Goal: Task Accomplishment & Management: Manage account settings

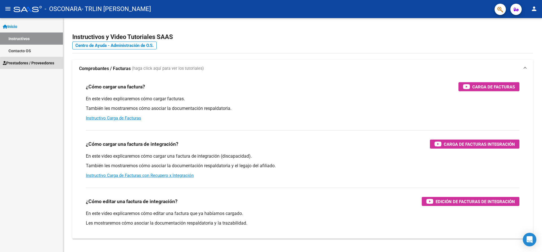
click at [44, 66] on link "Prestadores / Proveedores" at bounding box center [31, 63] width 63 height 12
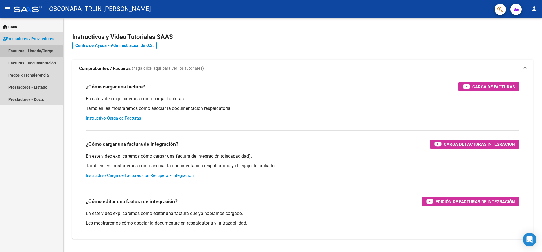
click at [39, 49] on link "Facturas - Listado/Carga" at bounding box center [31, 51] width 63 height 12
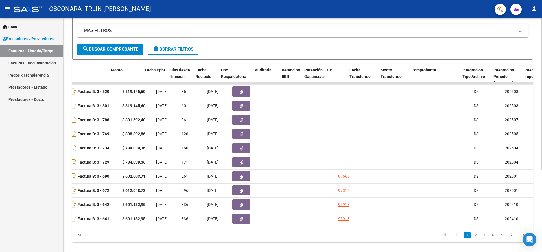
scroll to position [0, 176]
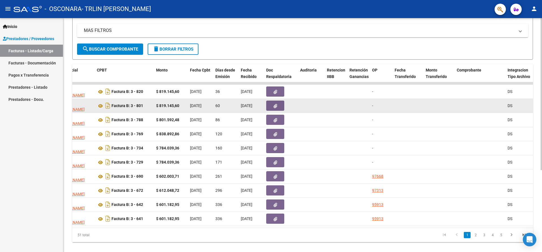
click at [278, 109] on button "button" at bounding box center [275, 106] width 18 height 10
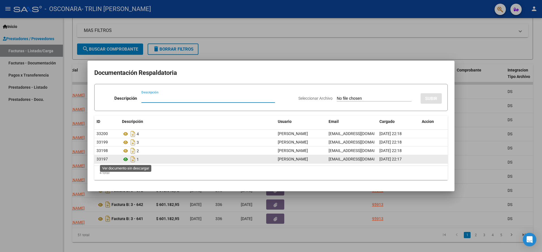
click at [127, 160] on icon at bounding box center [125, 159] width 7 height 7
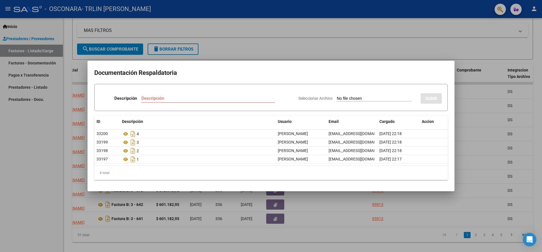
click at [326, 32] on div at bounding box center [271, 126] width 542 height 252
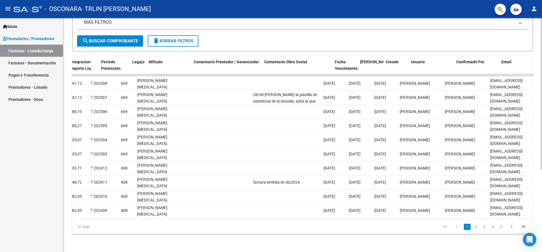
scroll to position [0, 730]
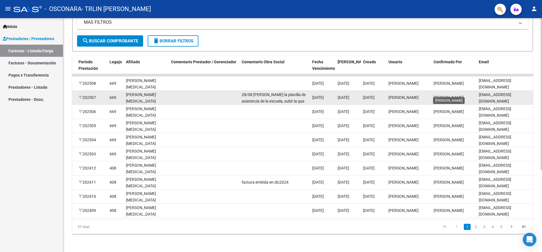
click at [452, 95] on span "[PERSON_NAME]" at bounding box center [449, 97] width 30 height 5
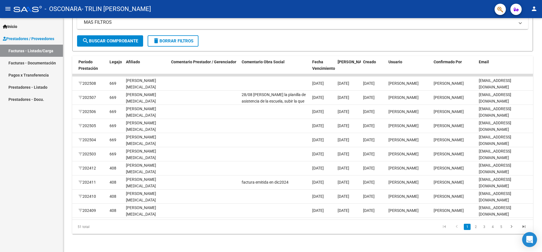
click at [530, 238] on icon "Open Intercom Messenger" at bounding box center [530, 239] width 6 height 7
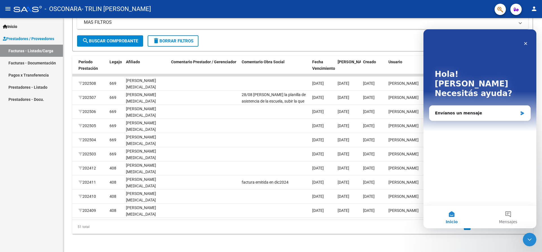
scroll to position [0, 0]
click at [471, 110] on div "Envíanos un mensaje" at bounding box center [476, 113] width 83 height 6
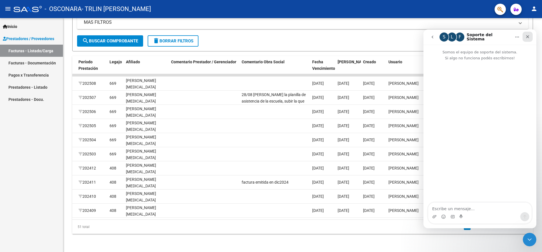
click at [528, 38] on icon "Cerrar" at bounding box center [528, 36] width 5 height 5
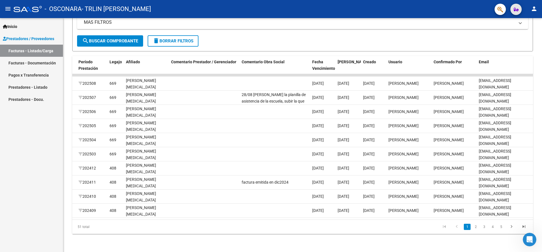
click at [518, 9] on icon "button" at bounding box center [516, 9] width 5 height 4
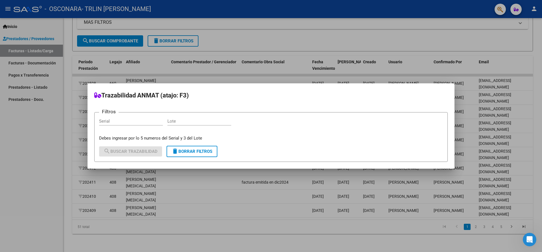
click at [518, 9] on div at bounding box center [271, 126] width 542 height 252
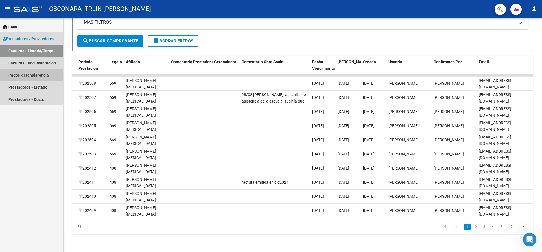
click at [38, 72] on link "Pagos x Transferencia" at bounding box center [31, 75] width 63 height 12
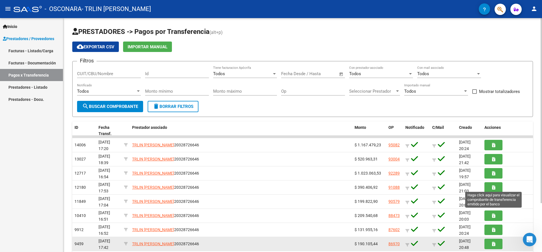
scroll to position [62, 0]
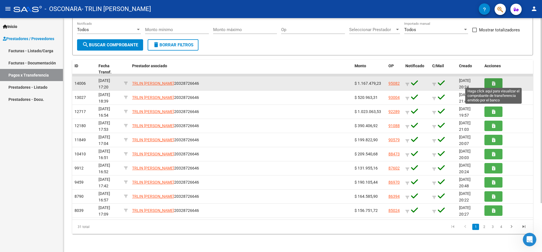
click at [498, 84] on button "button" at bounding box center [494, 83] width 18 height 10
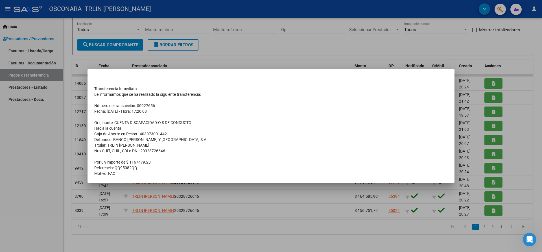
click at [295, 44] on div at bounding box center [271, 126] width 542 height 252
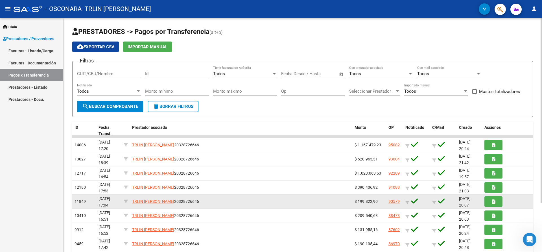
scroll to position [56, 0]
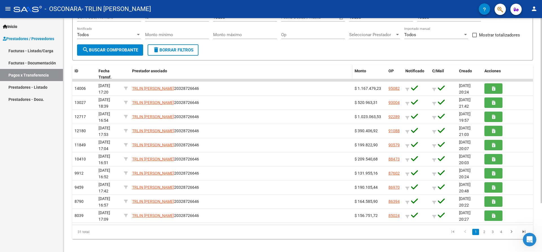
click at [314, 74] on div "Prestador asociado" at bounding box center [241, 71] width 218 height 6
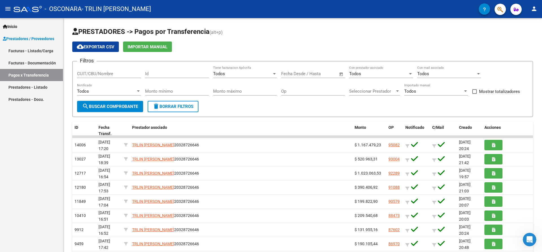
click at [38, 86] on link "Prestadores - Listado" at bounding box center [31, 87] width 63 height 12
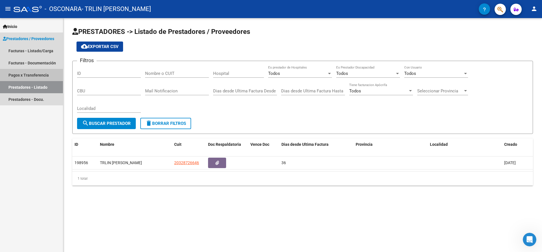
click at [42, 74] on link "Pagos x Transferencia" at bounding box center [31, 75] width 63 height 12
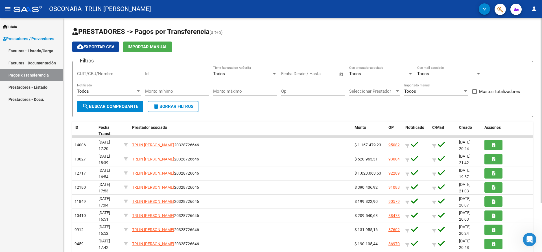
click at [340, 74] on span "Open calendar" at bounding box center [342, 74] width 14 height 14
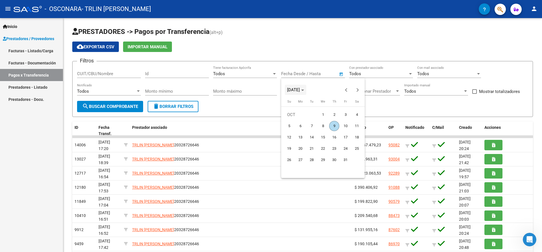
click at [300, 89] on span "[DATE]" at bounding box center [293, 89] width 13 height 5
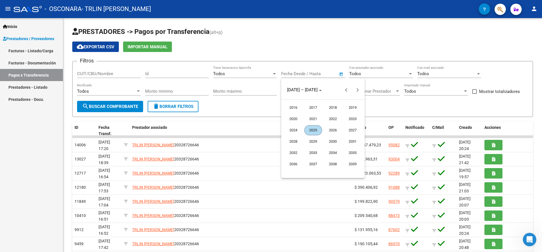
click at [310, 130] on span "2025" at bounding box center [314, 130] width 18 height 10
click at [292, 120] on span "JAN" at bounding box center [294, 119] width 18 height 10
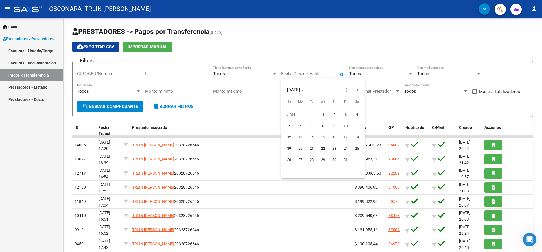
click at [392, 106] on div at bounding box center [271, 126] width 542 height 252
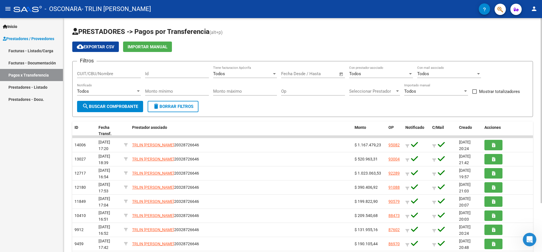
click at [342, 73] on span "Open calendar" at bounding box center [342, 74] width 14 height 14
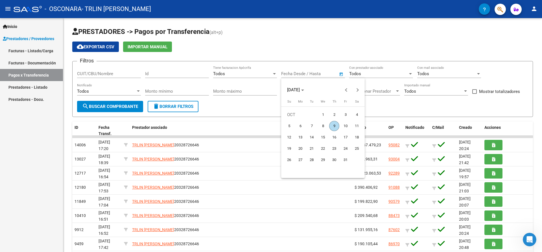
click at [333, 127] on span "9" at bounding box center [334, 126] width 10 height 10
type input "[DATE]"
click at [390, 106] on div at bounding box center [271, 126] width 542 height 252
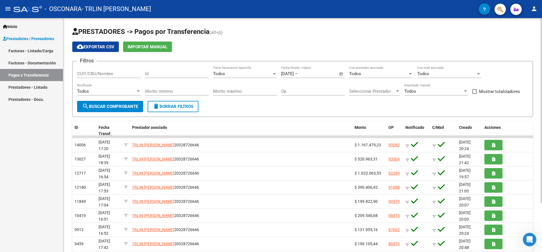
click at [478, 92] on label "Mostrar totalizadores" at bounding box center [497, 91] width 48 height 7
click at [475, 94] on input "Mostrar totalizadores" at bounding box center [475, 94] width 0 height 0
checkbox input "true"
click at [460, 93] on div "Todos" at bounding box center [434, 91] width 59 height 5
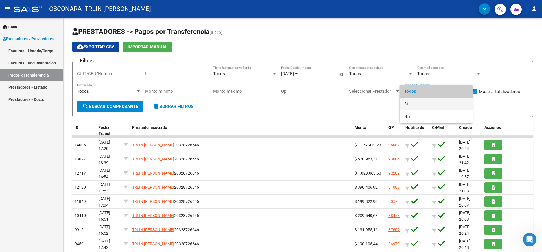
click at [453, 103] on span "Si" at bounding box center [437, 104] width 64 height 13
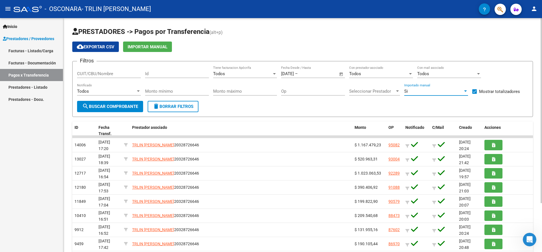
click at [455, 92] on div "Si" at bounding box center [434, 91] width 59 height 5
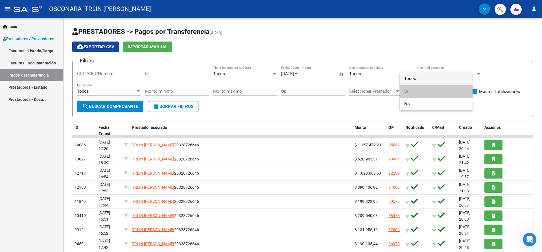
click at [438, 80] on span "Todos" at bounding box center [437, 78] width 64 height 13
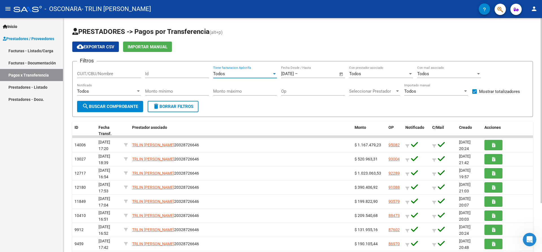
click at [272, 73] on div at bounding box center [274, 73] width 5 height 5
click at [272, 73] on span "Todos" at bounding box center [245, 74] width 64 height 13
click at [398, 92] on div at bounding box center [397, 91] width 5 height 5
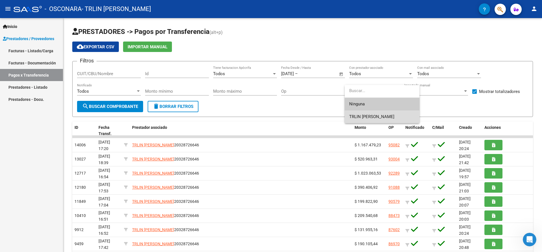
click at [393, 114] on span "TRLIN [PERSON_NAME]" at bounding box center [382, 116] width 66 height 13
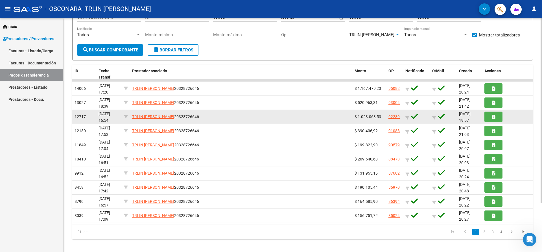
scroll to position [62, 0]
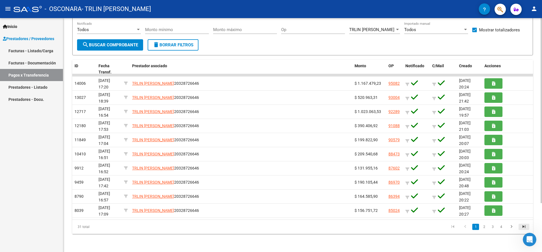
click at [527, 226] on icon "go to last page" at bounding box center [524, 227] width 7 height 7
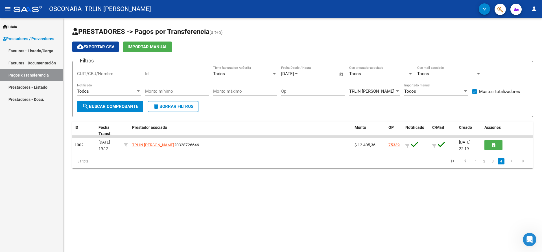
scroll to position [0, 0]
click at [492, 161] on link "3" at bounding box center [493, 161] width 7 height 6
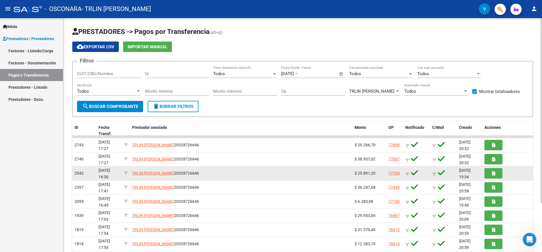
scroll to position [62, 0]
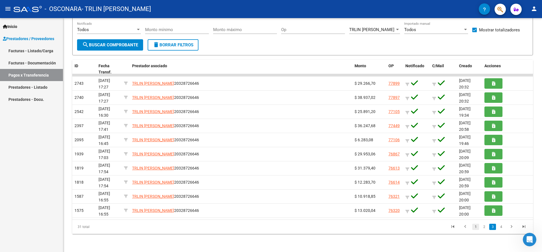
click at [477, 226] on link "1" at bounding box center [476, 227] width 7 height 6
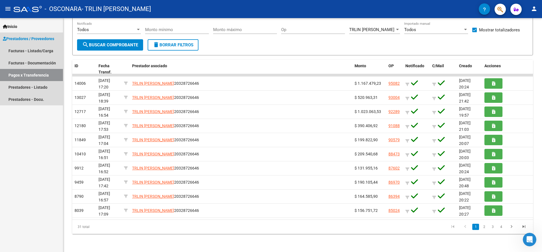
click at [16, 73] on link "Pagos x Transferencia" at bounding box center [31, 75] width 63 height 12
